Goal: Communication & Community: Participate in discussion

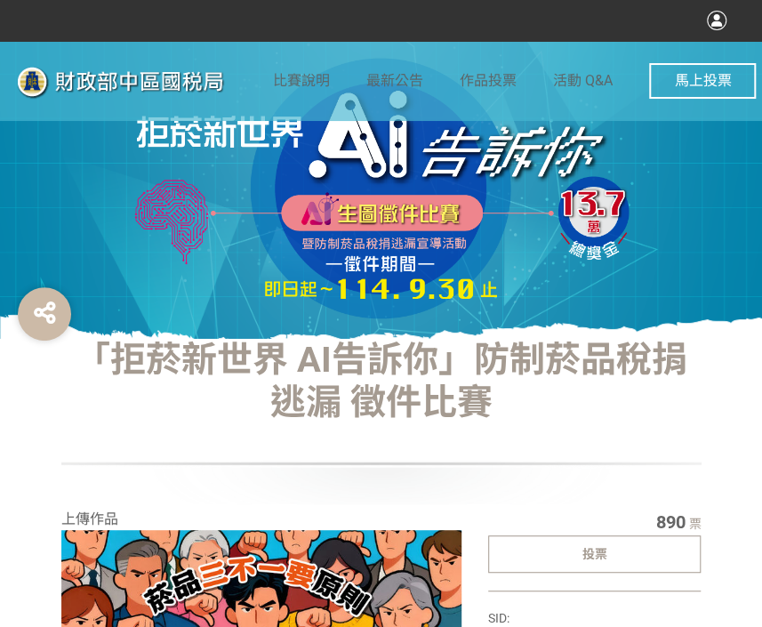
click at [661, 550] on div "投票" at bounding box center [594, 553] width 213 height 37
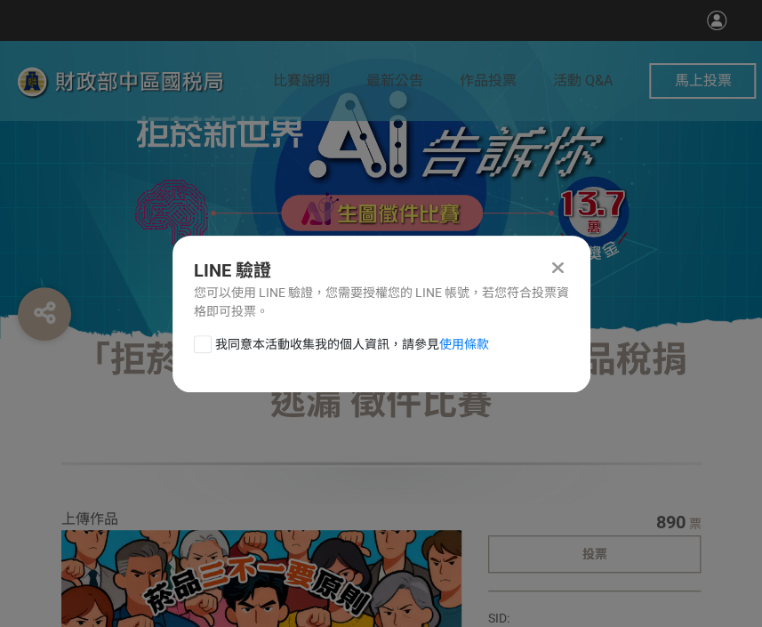
click at [199, 343] on div at bounding box center [203, 344] width 18 height 18
checkbox input "true"
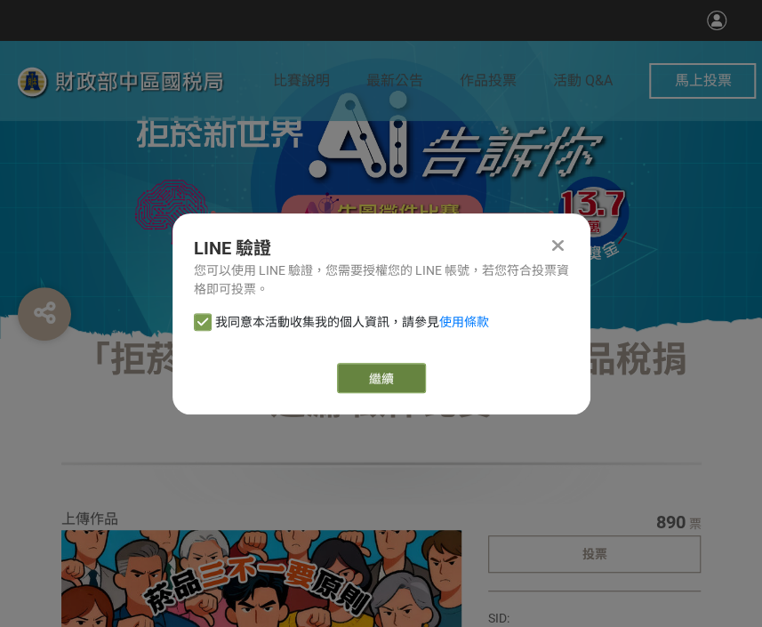
click at [366, 376] on link "繼續" at bounding box center [381, 378] width 89 height 30
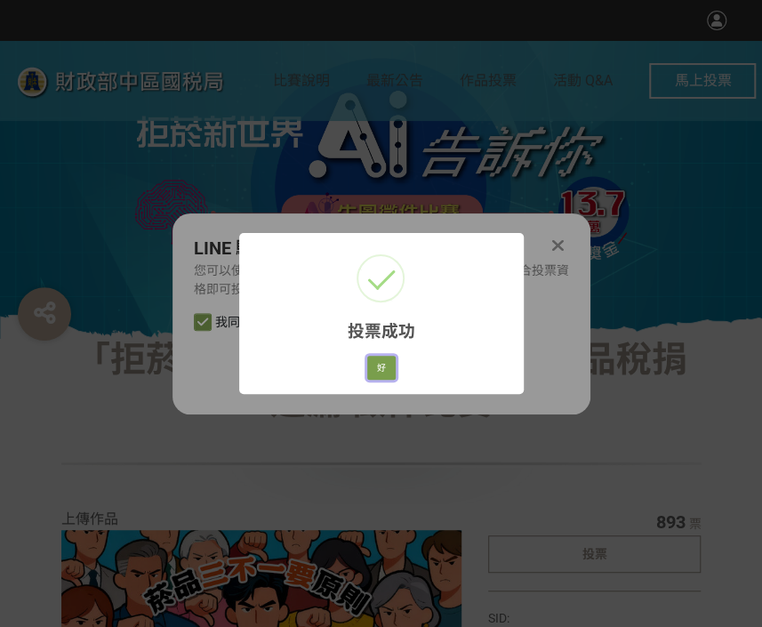
drag, startPoint x: 383, startPoint y: 364, endPoint x: 390, endPoint y: 318, distance: 45.9
click at [383, 364] on button "好" at bounding box center [381, 368] width 28 height 25
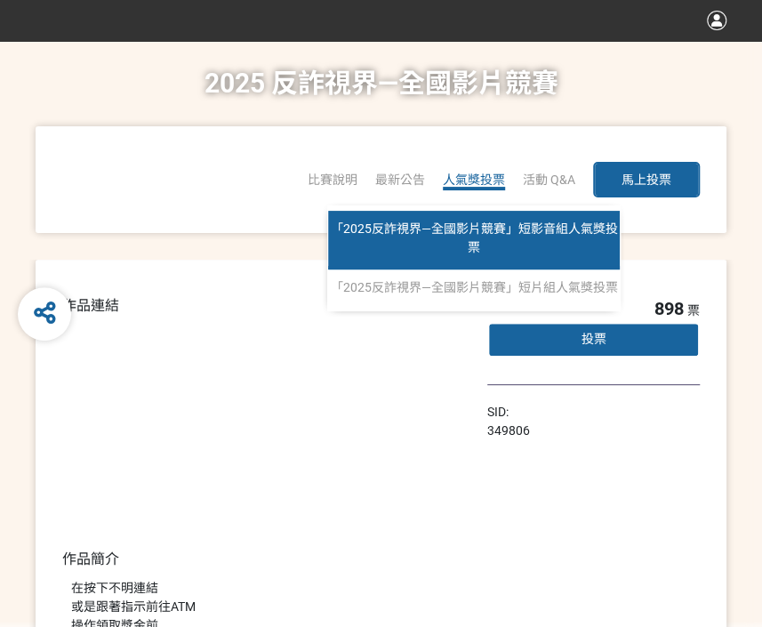
click at [482, 243] on link "「2025反詐視界—全國影片競賽」短影音組人氣獎投票" at bounding box center [474, 240] width 292 height 59
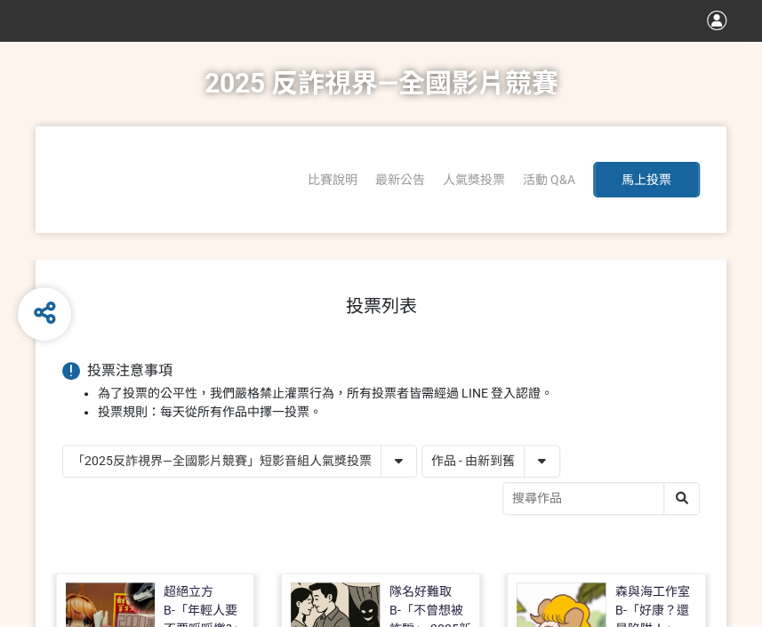
click at [498, 460] on select "作品 - 由新到舊 作品 - 由舊到新 票數 - 由多到少 票數 - 由少到多" at bounding box center [490, 460] width 137 height 31
select select "vote"
click at [422, 445] on select "作品 - 由新到舊 作品 - 由舊到新 票數 - 由多到少 票數 - 由少到多" at bounding box center [490, 460] width 137 height 31
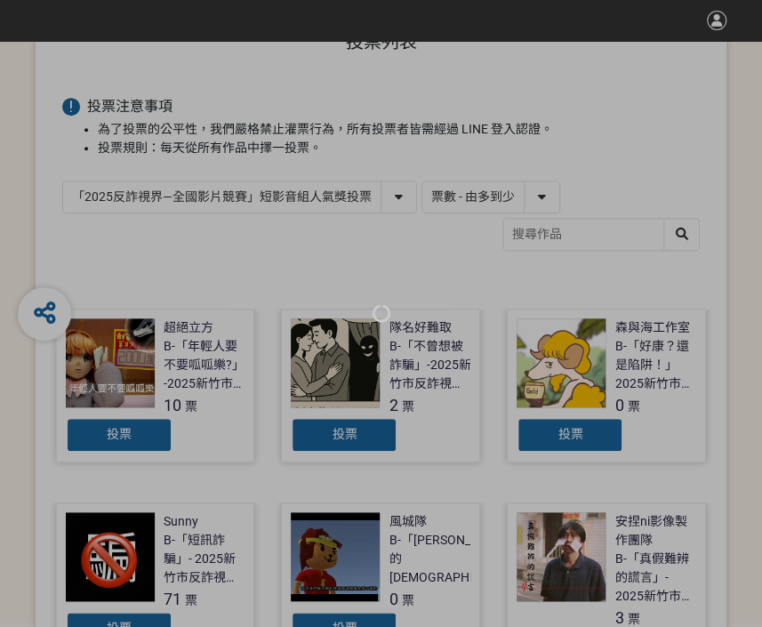
scroll to position [445, 0]
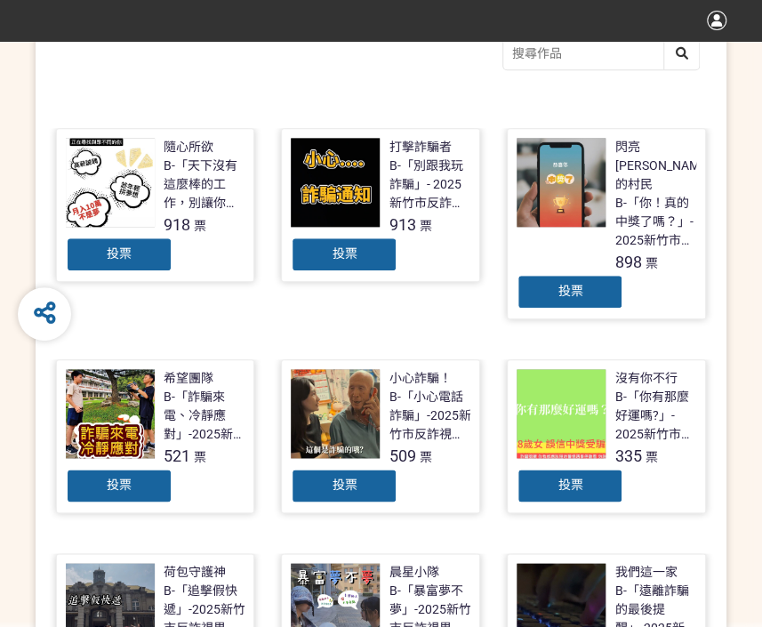
click at [550, 274] on div "投票" at bounding box center [570, 292] width 107 height 36
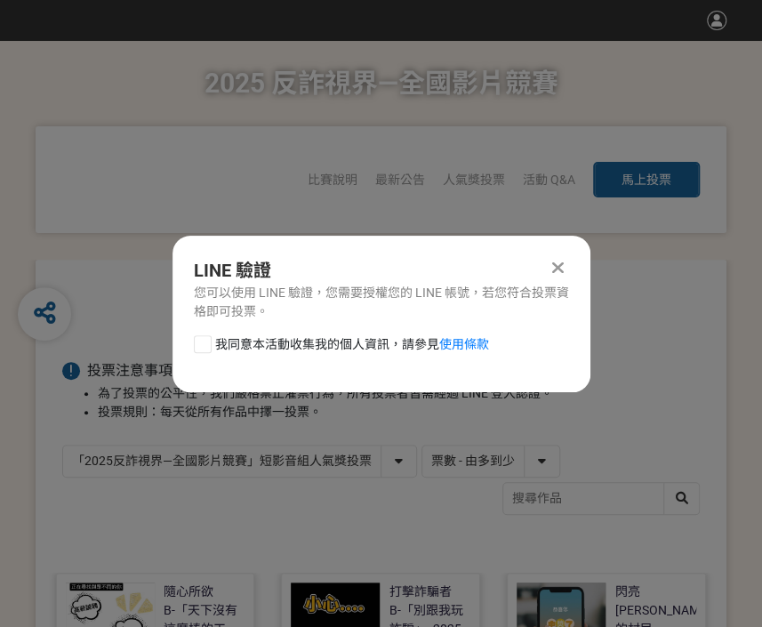
click at [202, 348] on div at bounding box center [203, 344] width 18 height 18
checkbox input "true"
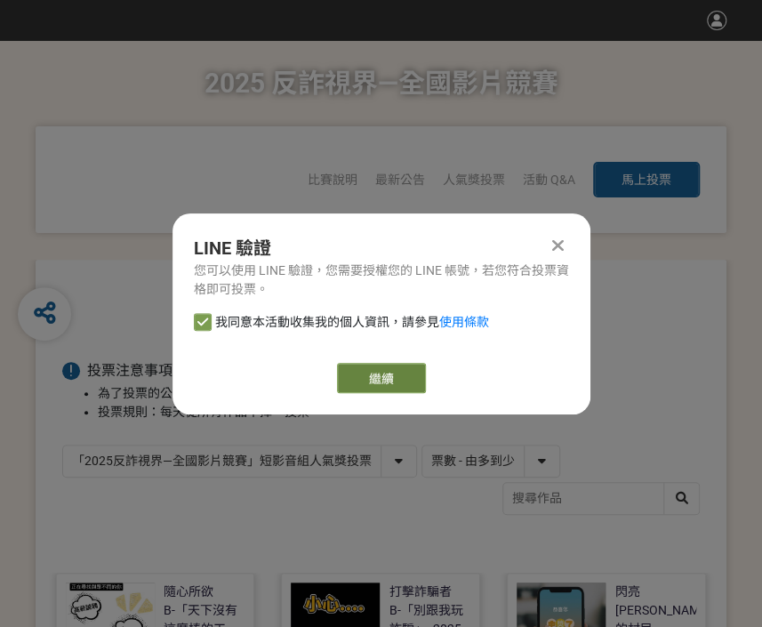
click at [411, 378] on link "繼續" at bounding box center [381, 378] width 89 height 30
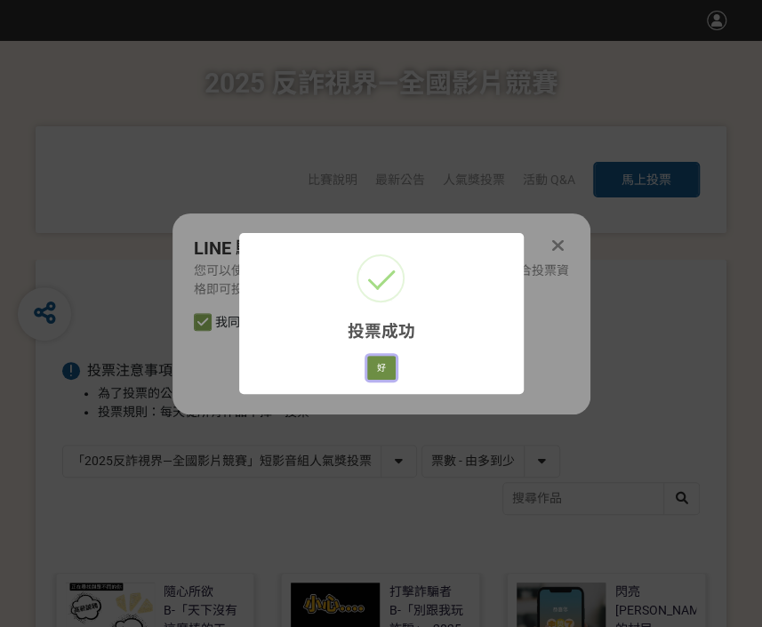
click at [378, 367] on button "好" at bounding box center [381, 368] width 28 height 25
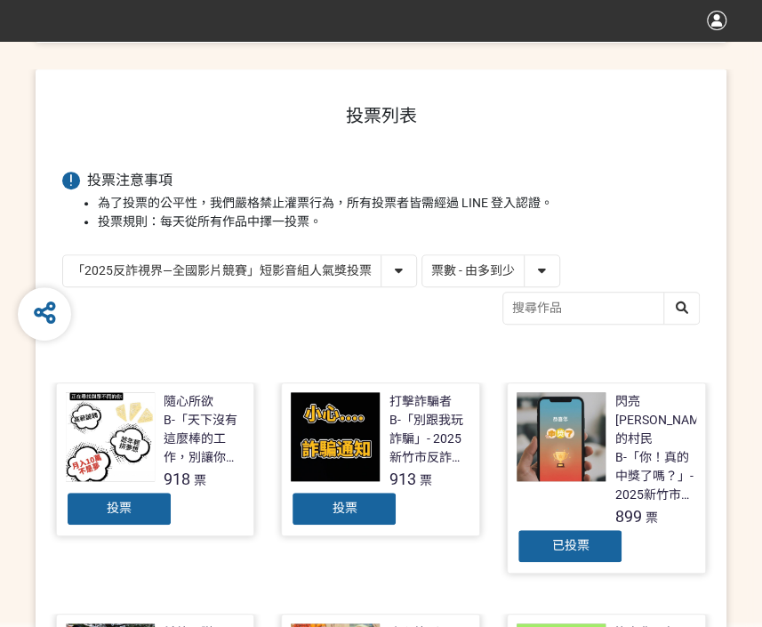
scroll to position [285, 0]
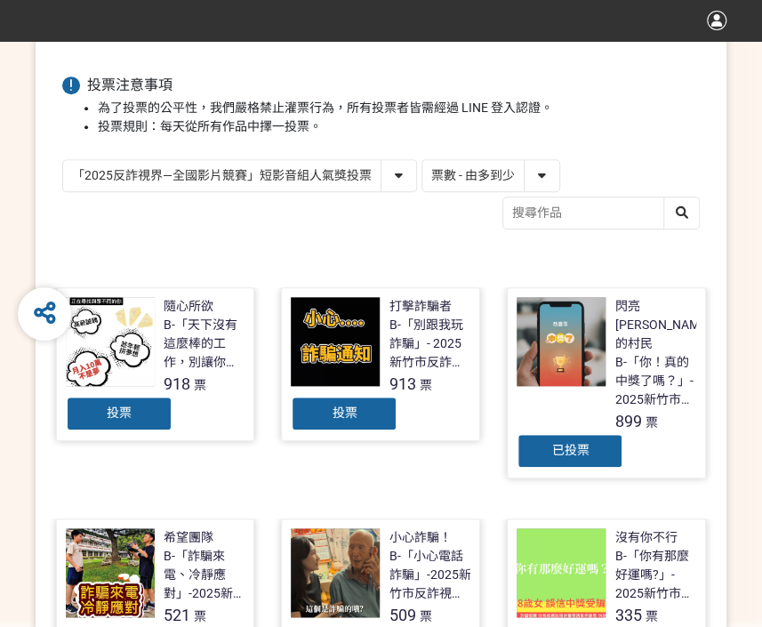
click at [276, 173] on select "「2025反詐視界—全國影片競賽」短影音組人氣獎投票 「2025反詐視界—全國影片競賽」短片組人氣獎投票" at bounding box center [239, 175] width 353 height 31
select select "13146"
click at [63, 160] on select "「2025反詐視界—全國影片競賽」短影音組人氣獎投票 「2025反詐視界—全國影片競賽」短片組人氣獎投票" at bounding box center [239, 175] width 353 height 31
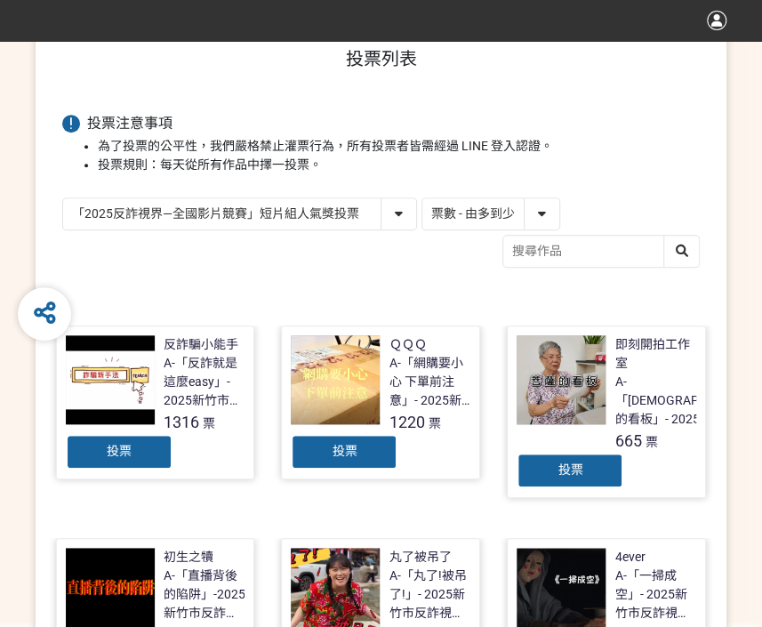
scroll to position [356, 0]
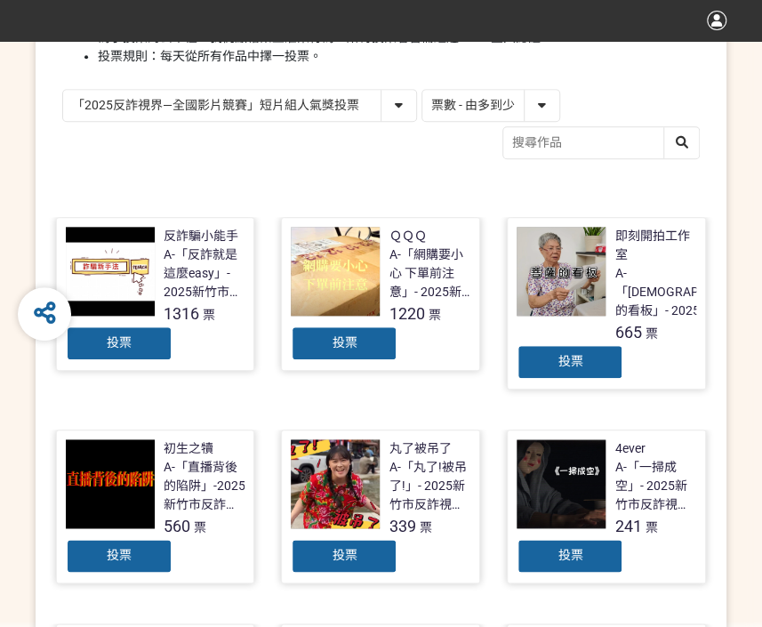
click at [164, 349] on div "投票" at bounding box center [119, 343] width 107 height 36
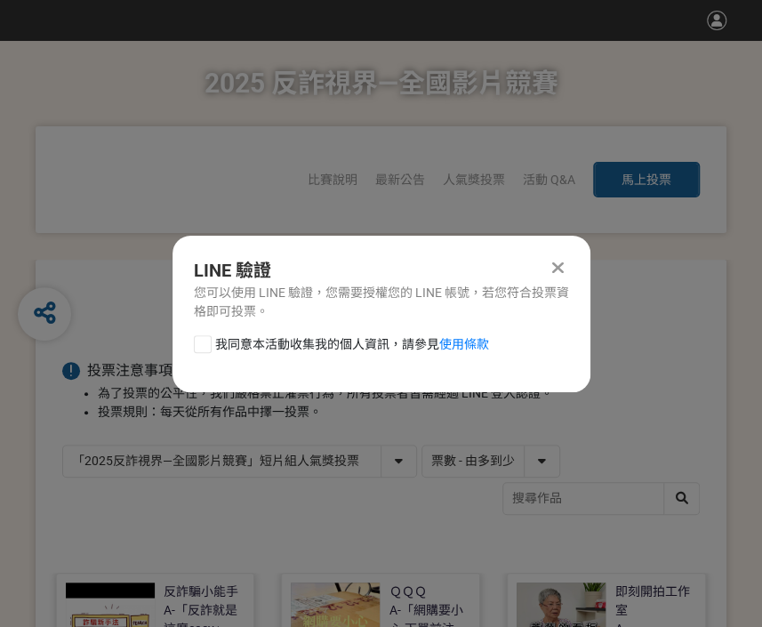
click at [201, 348] on div at bounding box center [203, 344] width 18 height 18
checkbox input "true"
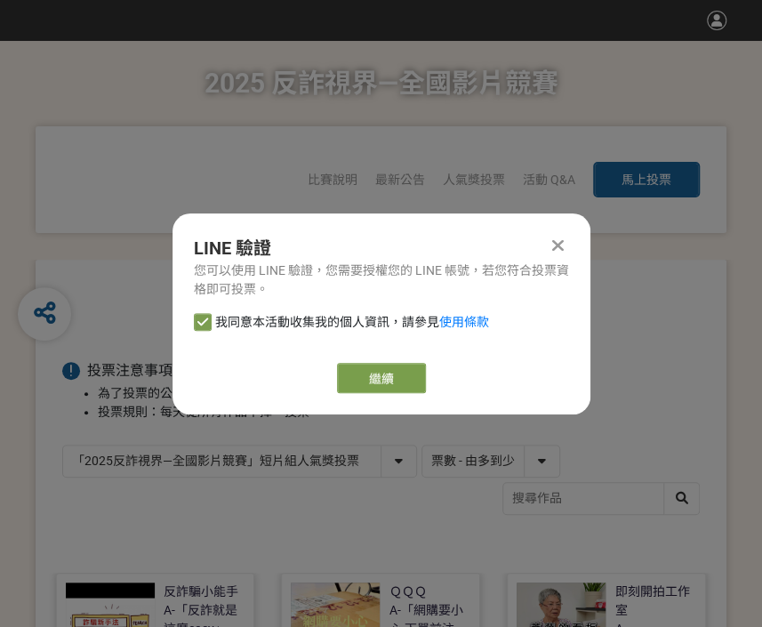
click at [439, 381] on div "繼續" at bounding box center [381, 378] width 375 height 30
click at [386, 384] on link "繼續" at bounding box center [381, 378] width 89 height 30
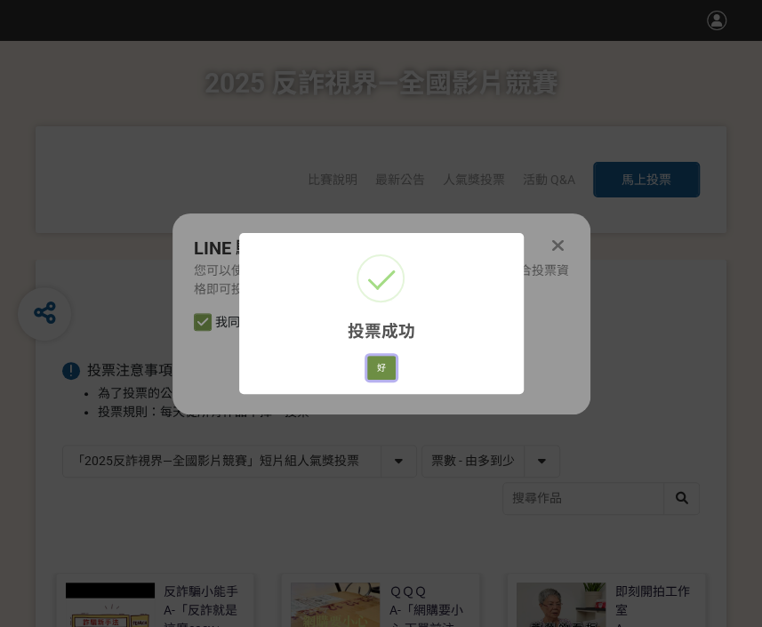
click at [377, 365] on button "好" at bounding box center [381, 368] width 28 height 25
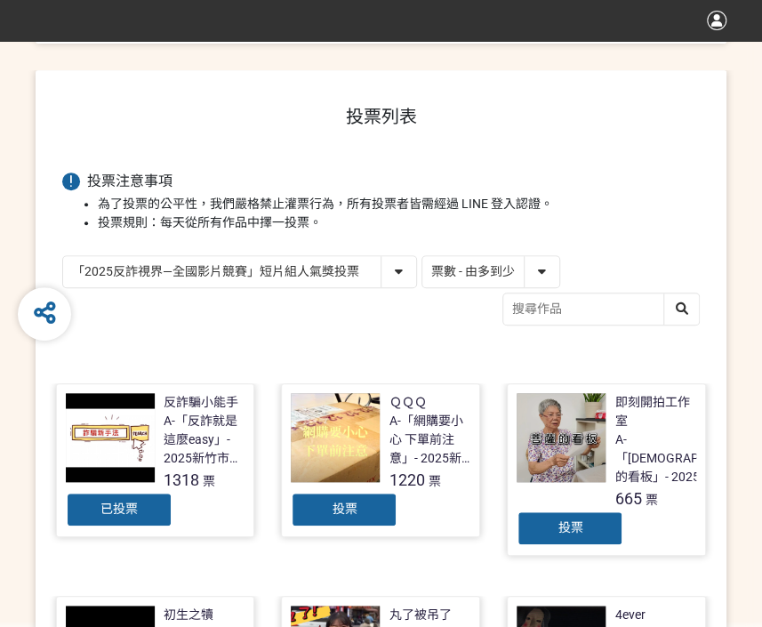
scroll to position [253, 0]
